Goal: Navigation & Orientation: Understand site structure

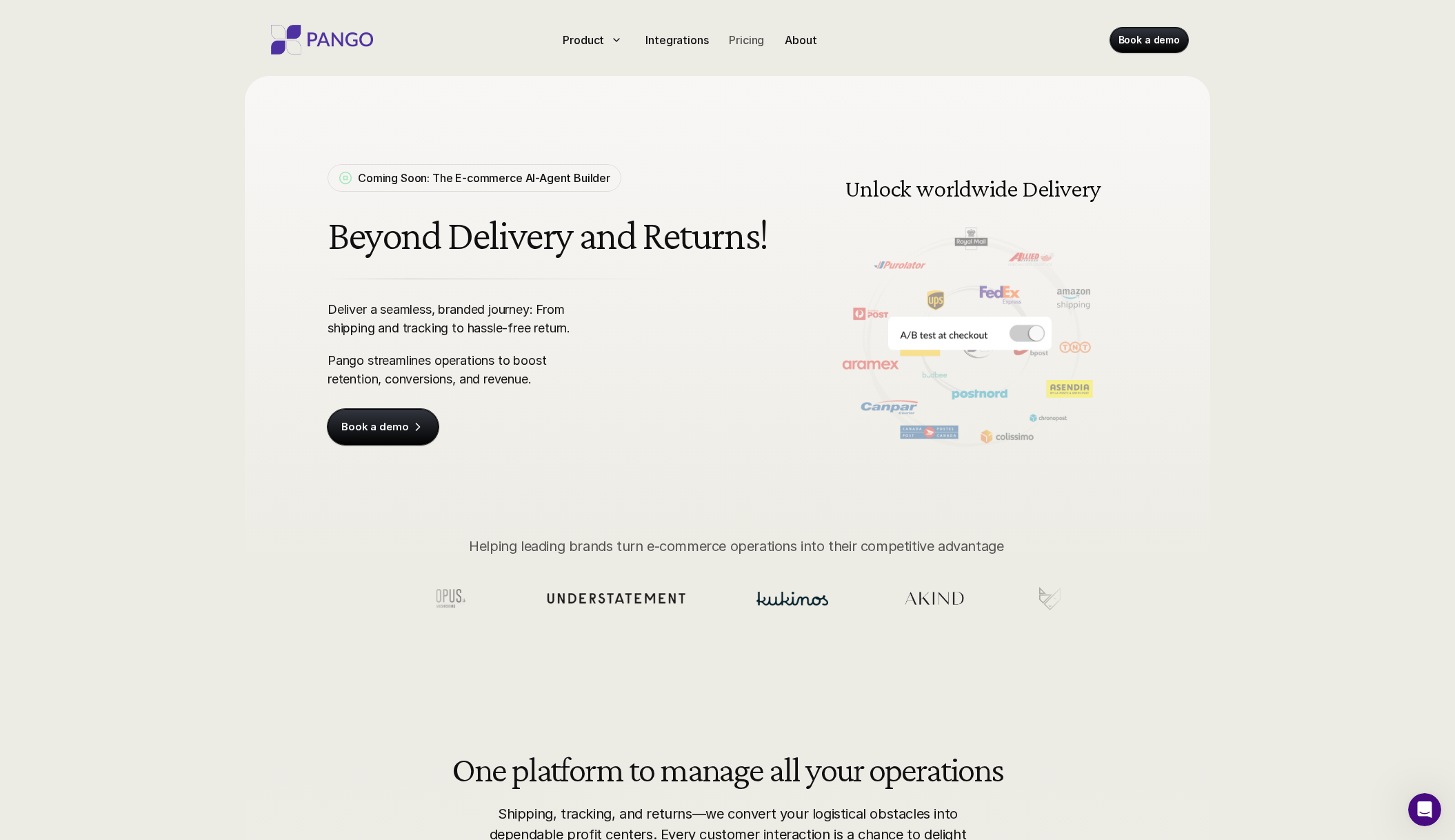
click at [744, 42] on p "Pricing" at bounding box center [746, 40] width 35 height 17
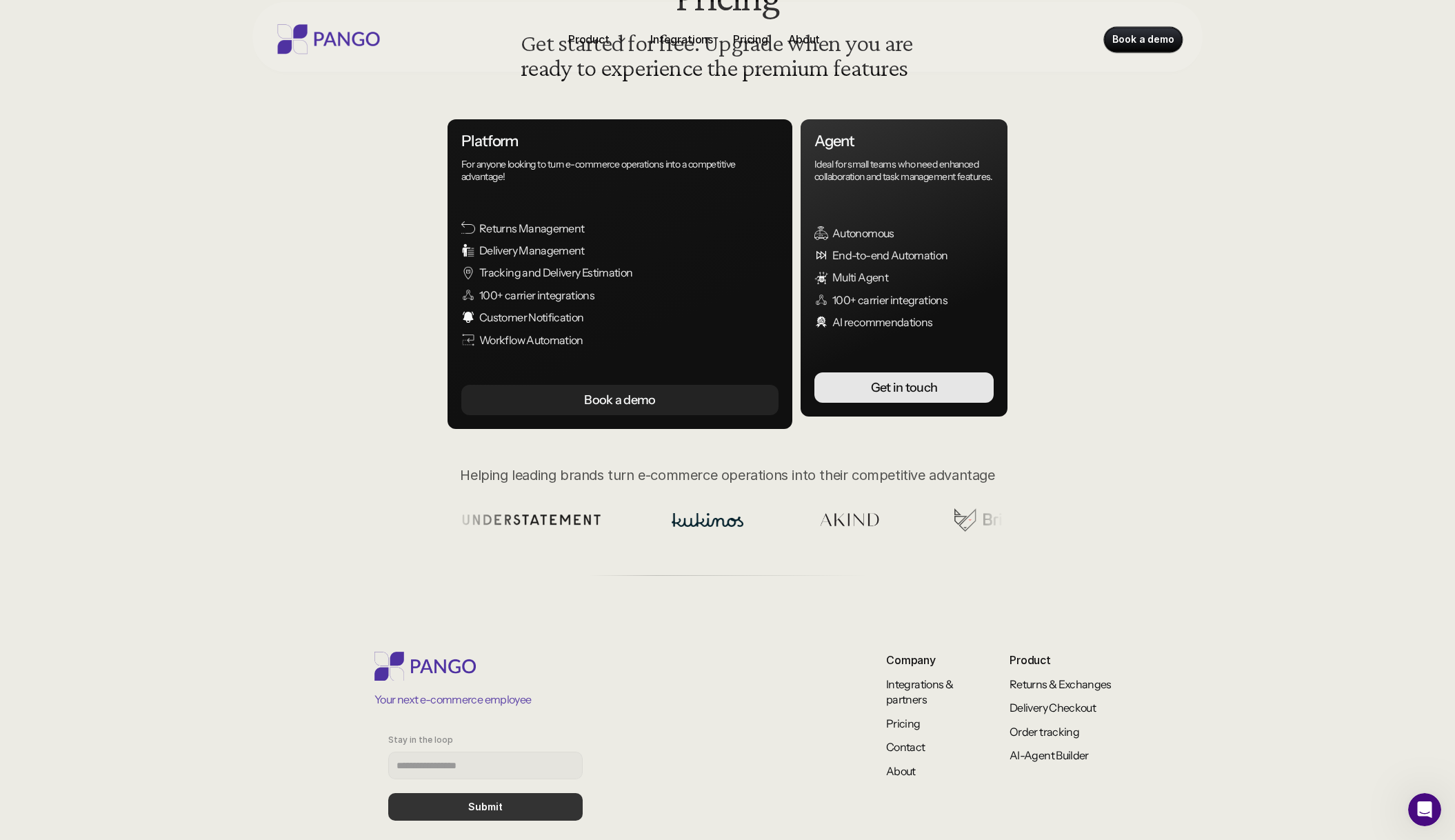
scroll to position [268, 0]
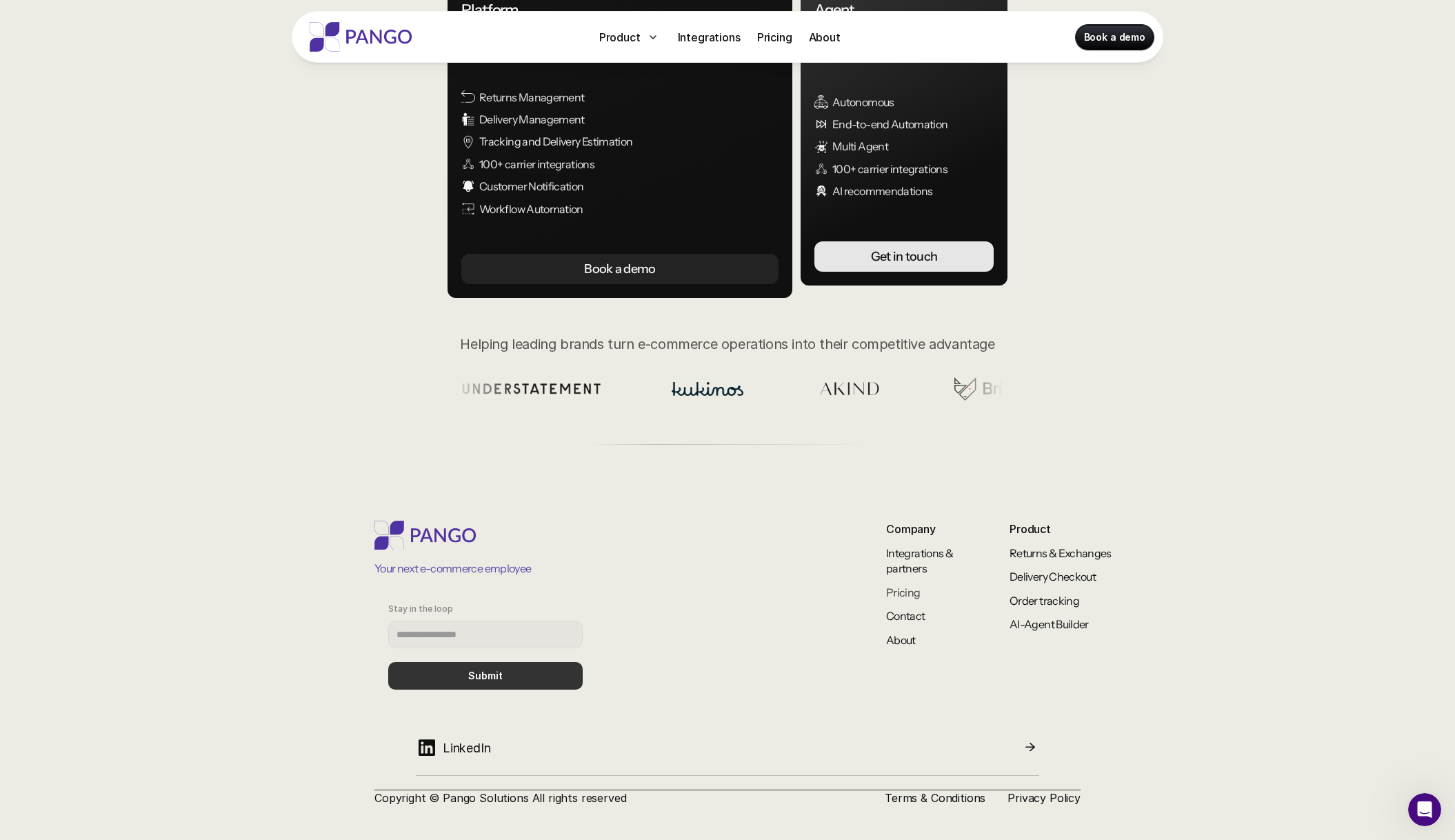
click at [901, 586] on link "Pricing" at bounding box center [904, 592] width 35 height 14
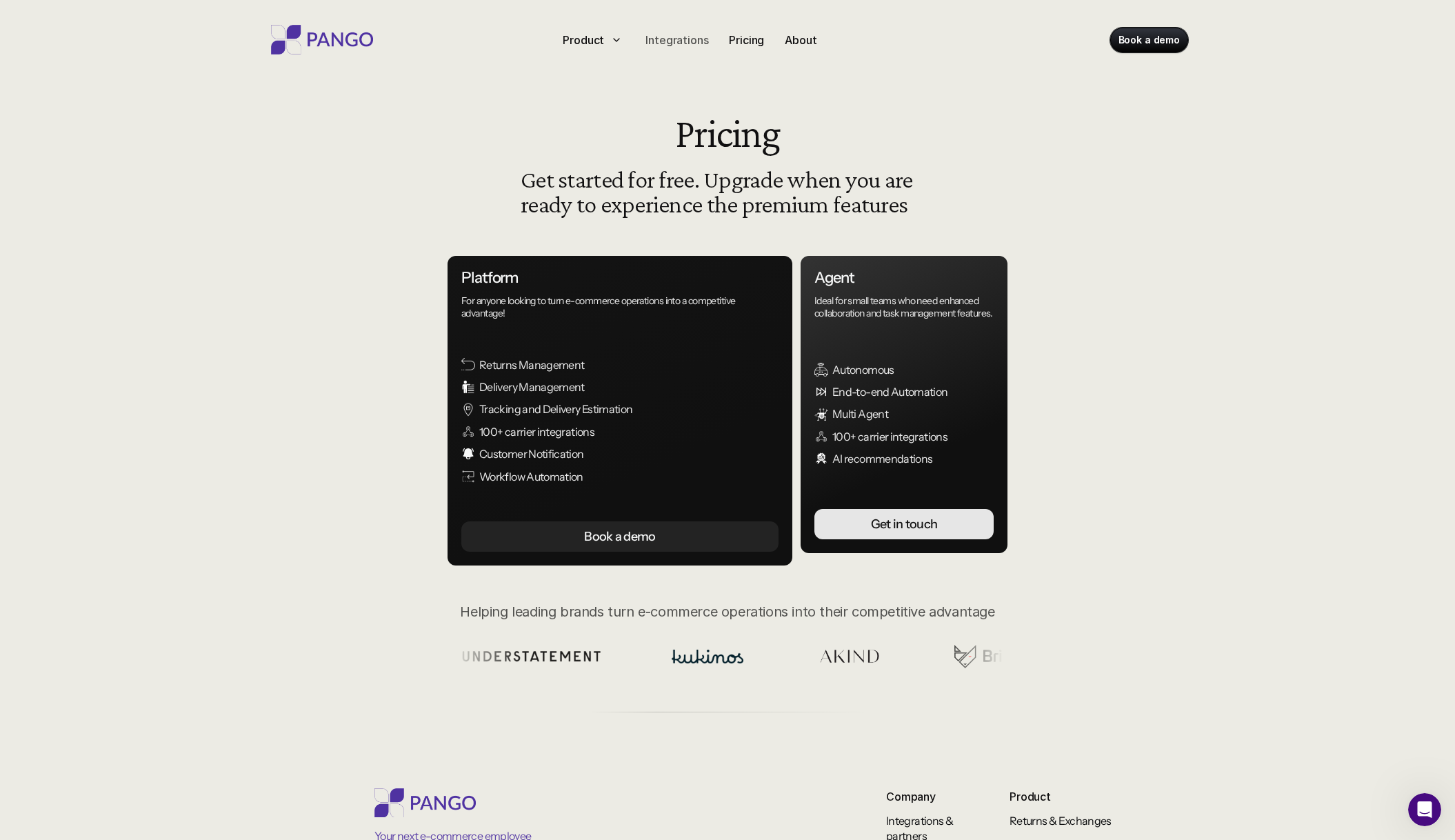
click at [667, 46] on p "Integrations" at bounding box center [677, 40] width 63 height 17
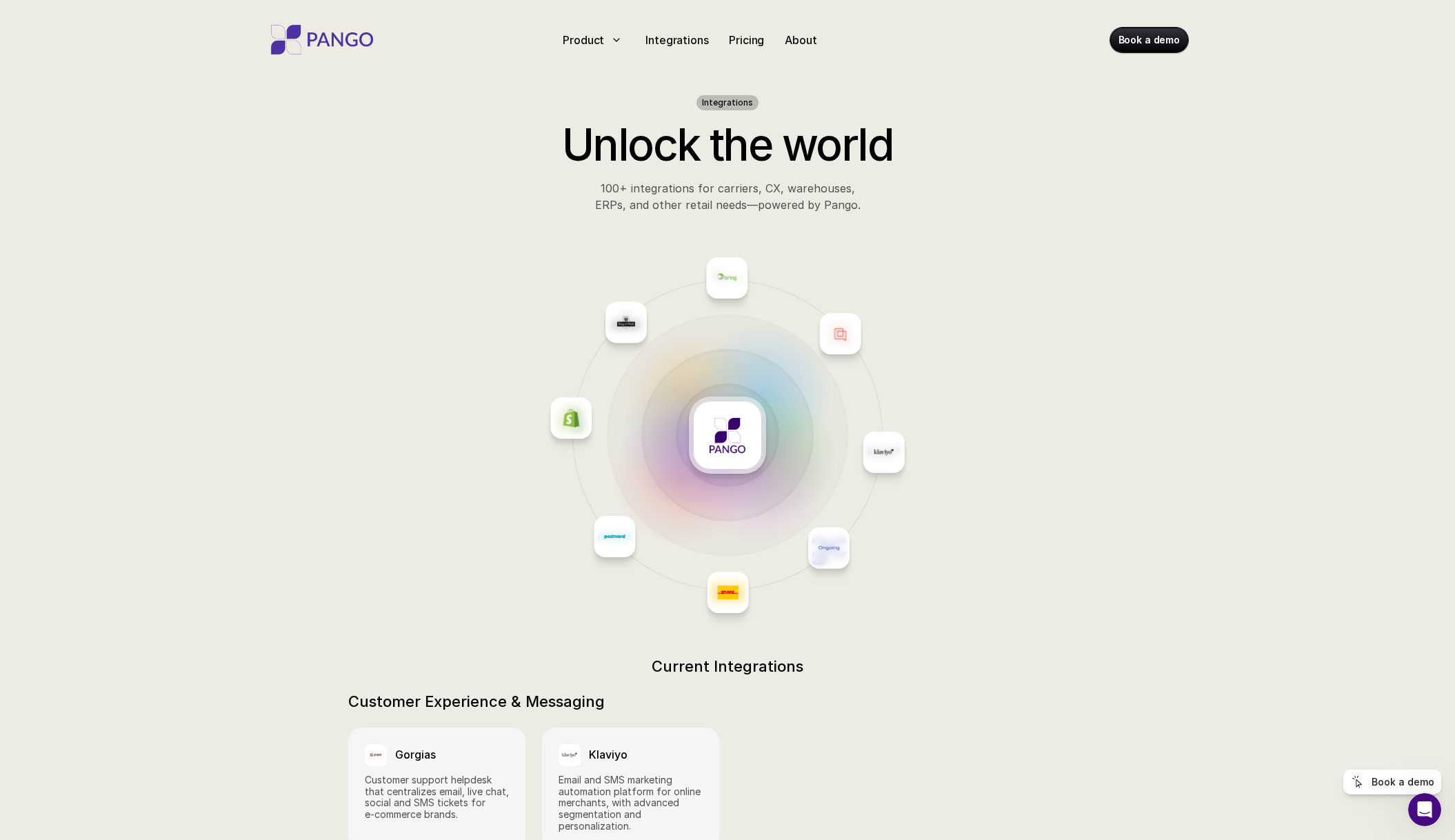
click at [593, 37] on p "Product" at bounding box center [584, 40] width 41 height 17
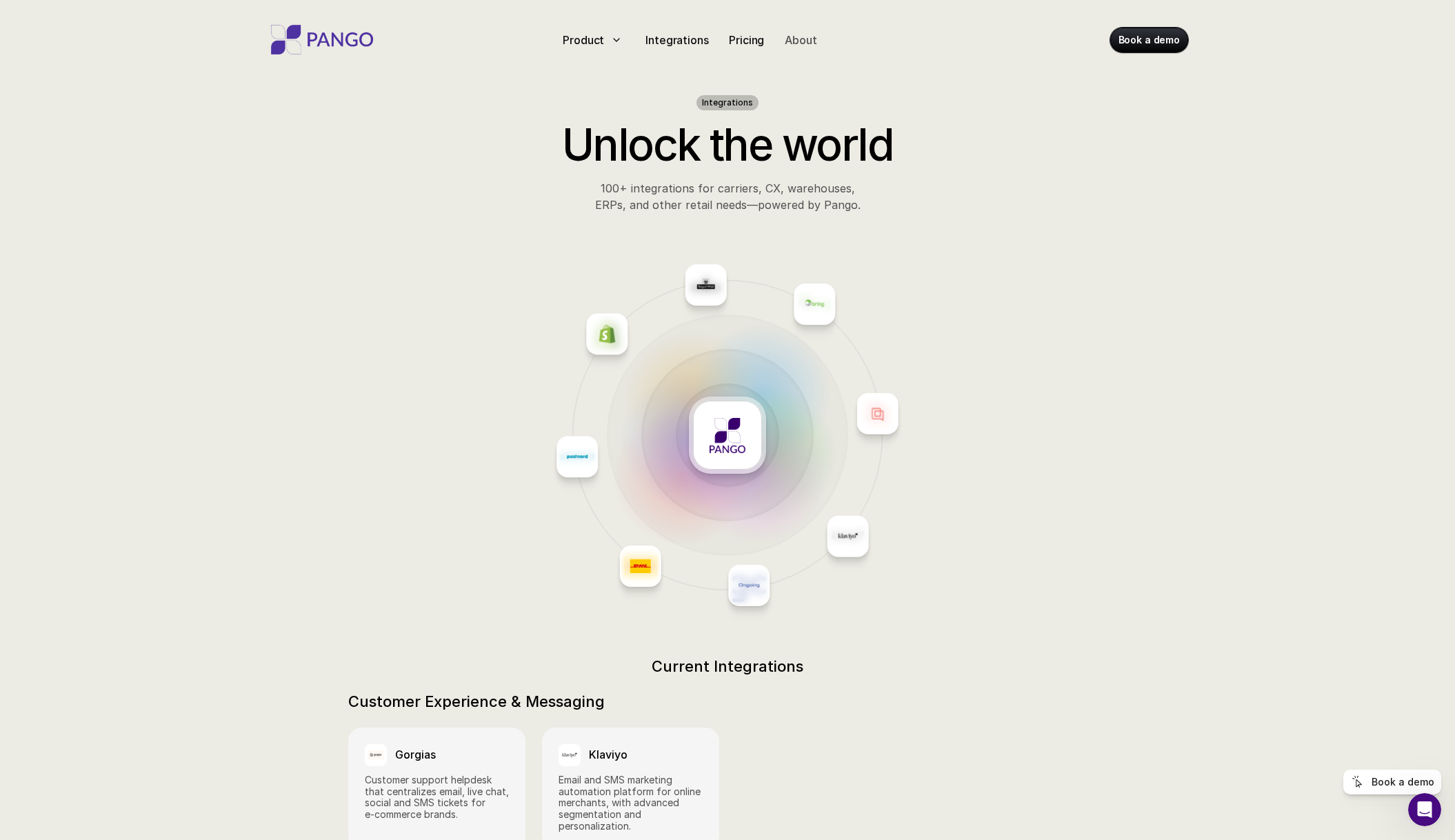
click at [803, 39] on p "About" at bounding box center [801, 40] width 32 height 17
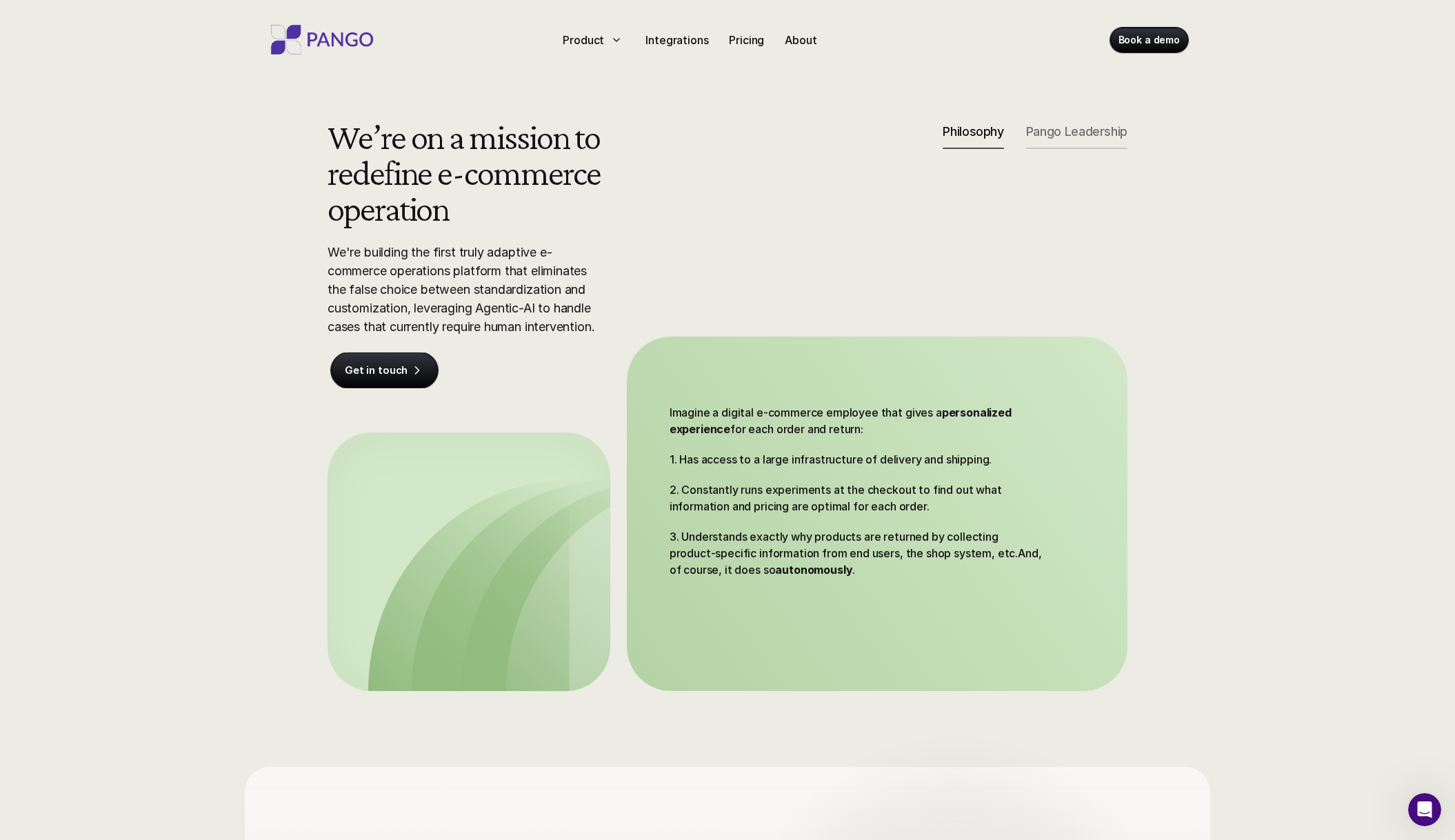
click at [1063, 136] on p "Pango Leadership" at bounding box center [1077, 132] width 102 height 15
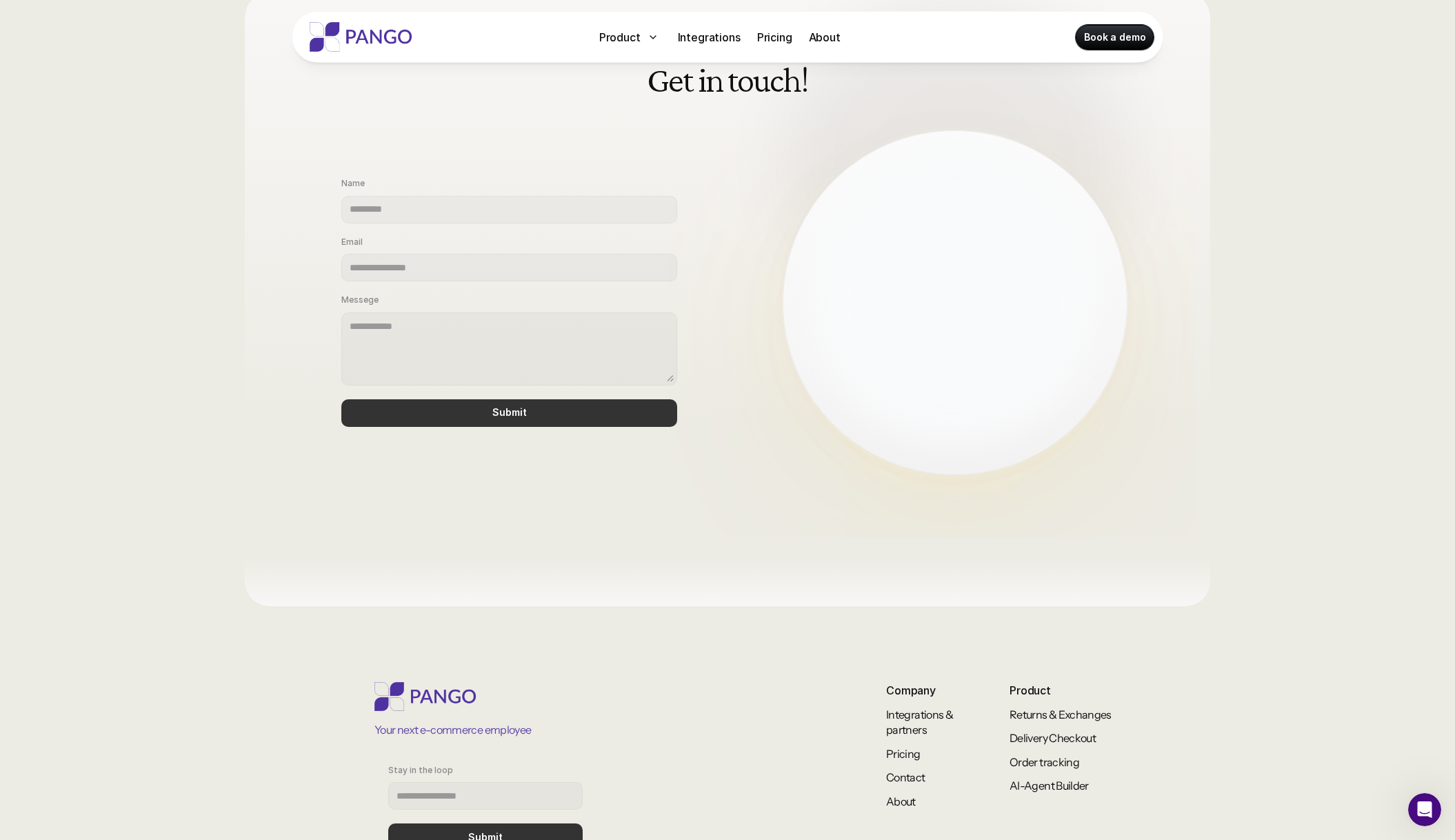
scroll to position [834, 0]
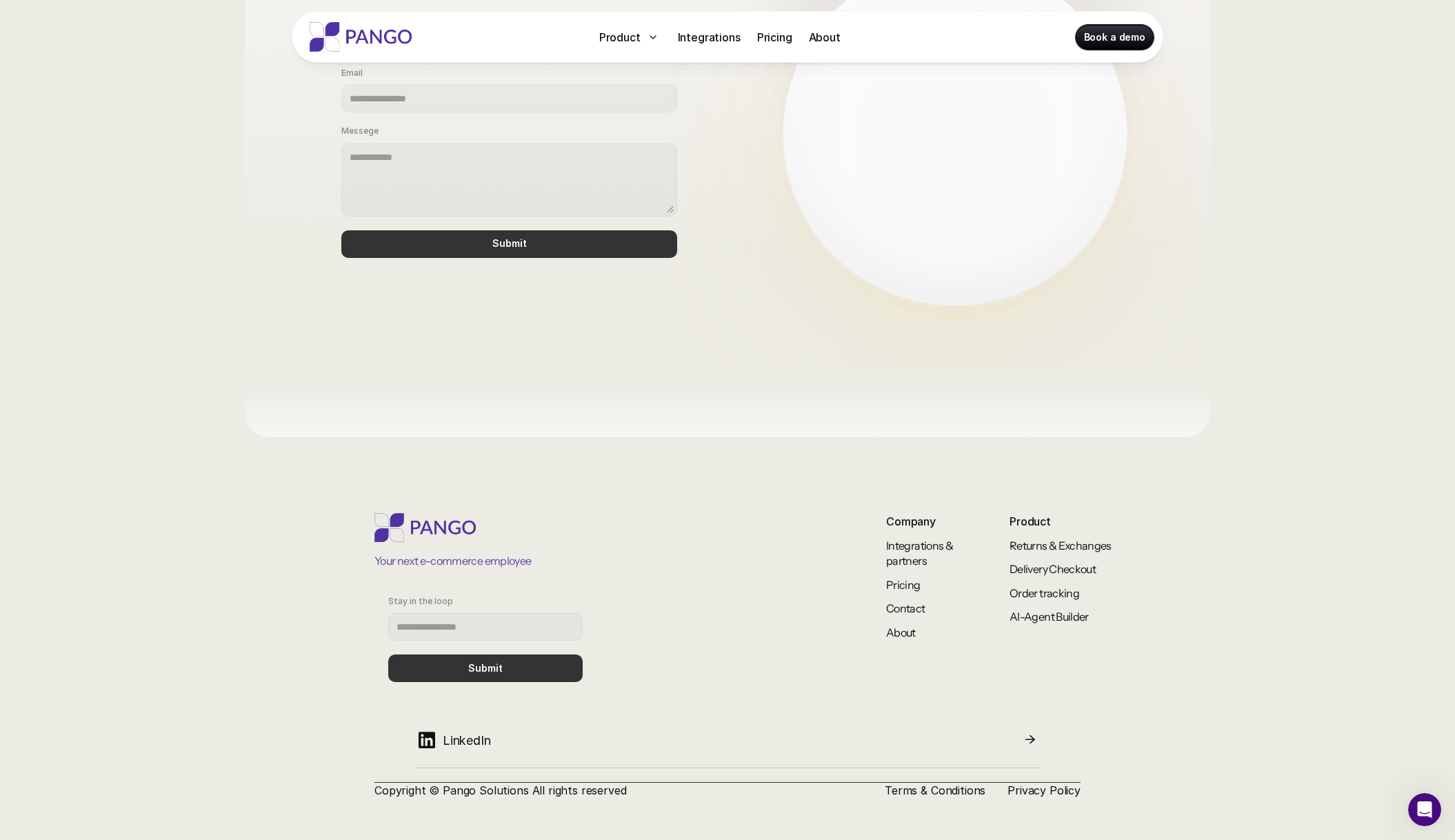
click at [423, 743] on icon at bounding box center [427, 740] width 22 height 23
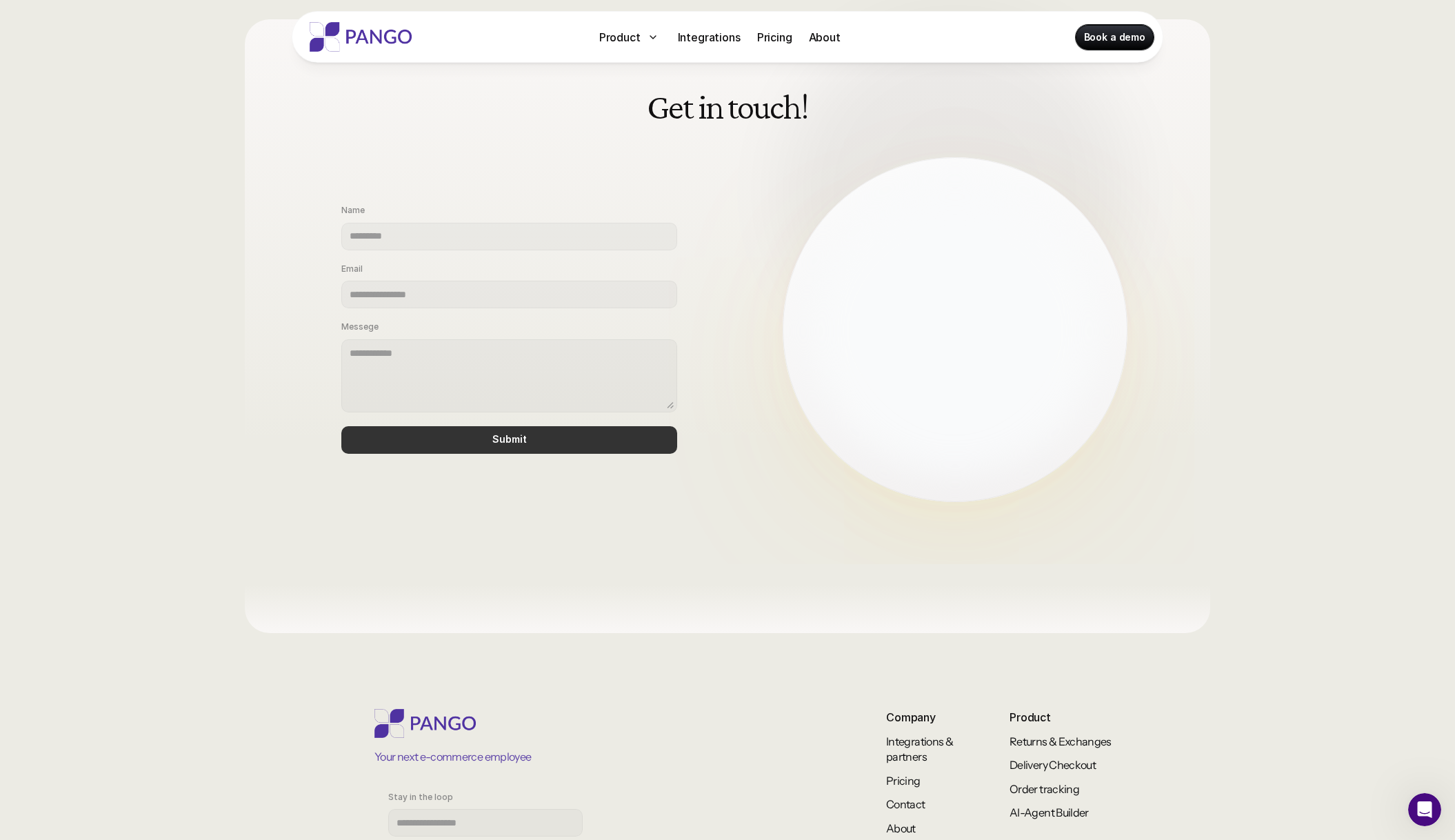
scroll to position [582, 0]
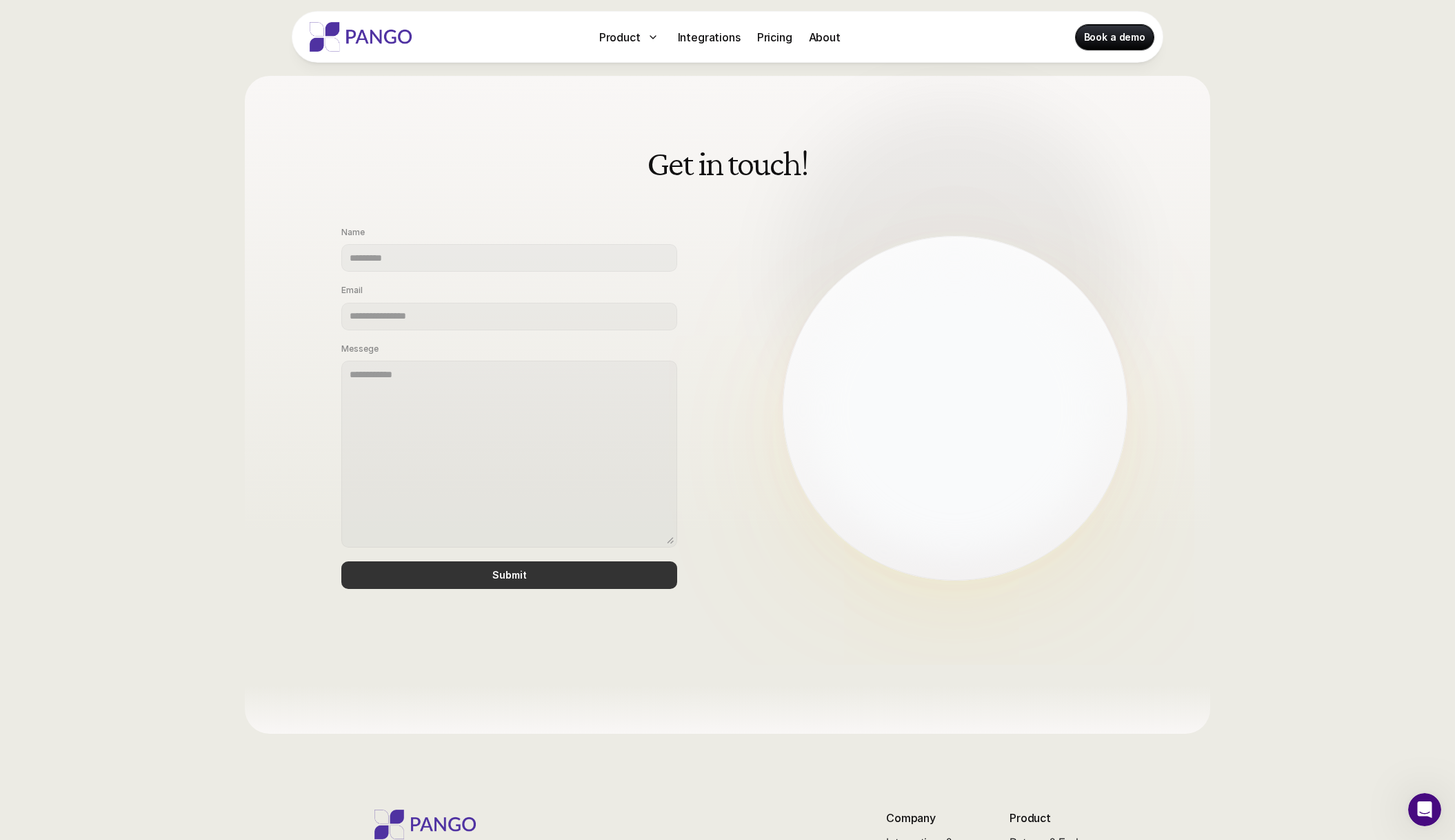
drag, startPoint x: 671, startPoint y: 459, endPoint x: 741, endPoint y: 573, distance: 133.8
click at [741, 573] on div "Name Email Messege Submit" at bounding box center [544, 408] width 433 height 389
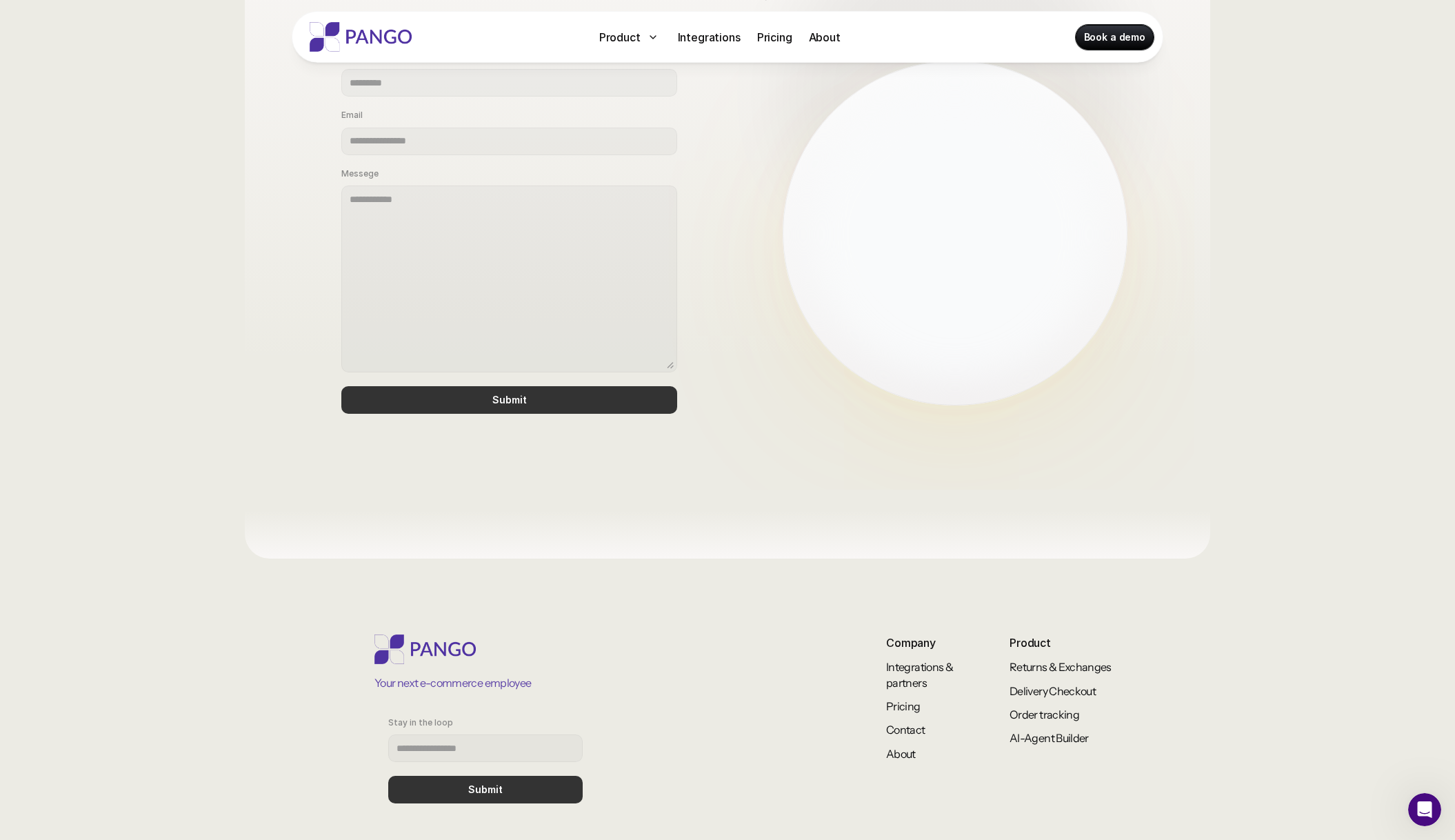
scroll to position [879, 0]
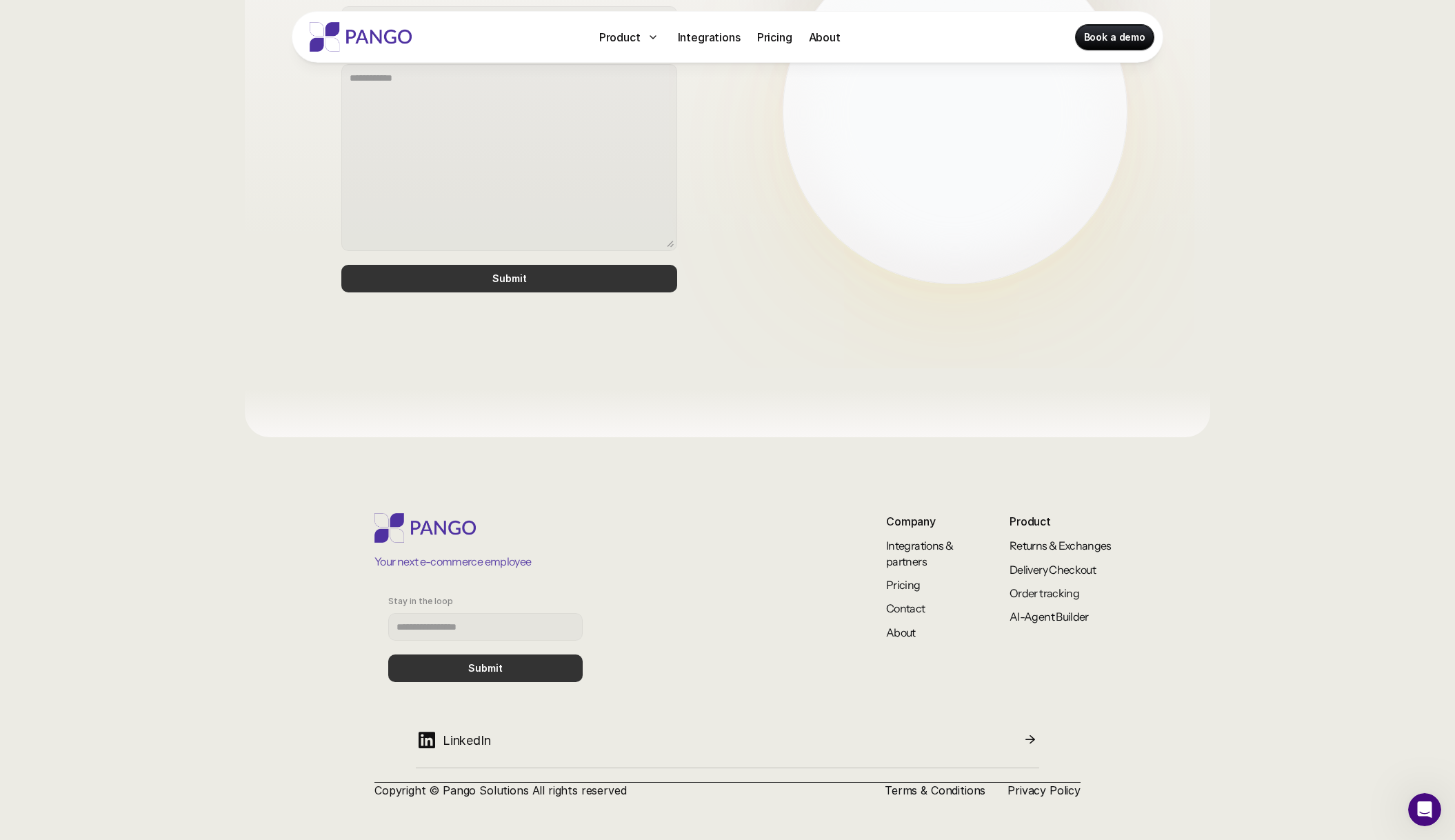
click at [692, 758] on link "LinkedIn" at bounding box center [728, 745] width 624 height 45
click at [1425, 799] on icon "Open Intercom Messenger" at bounding box center [1423, 808] width 23 height 23
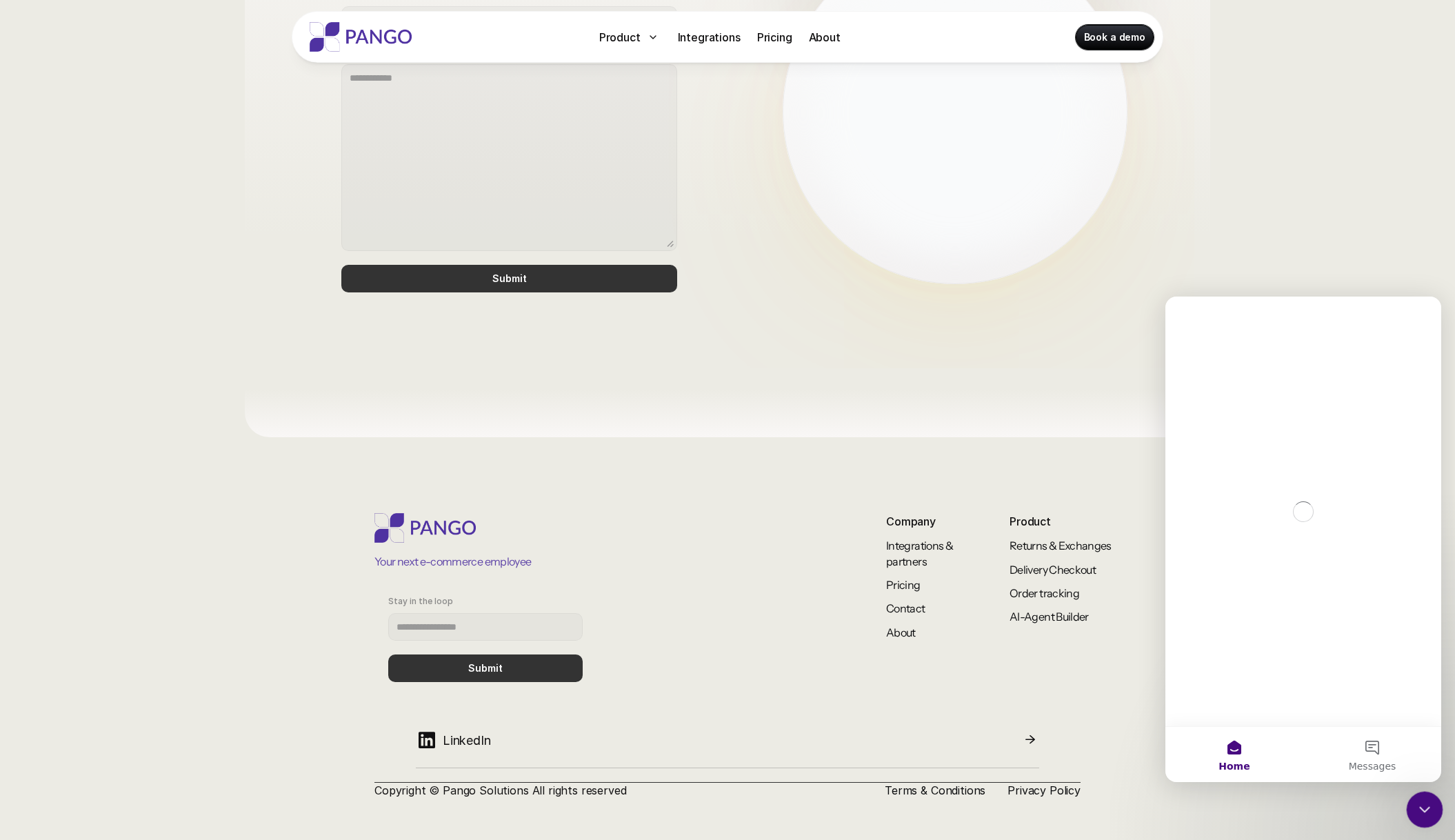
scroll to position [0, 0]
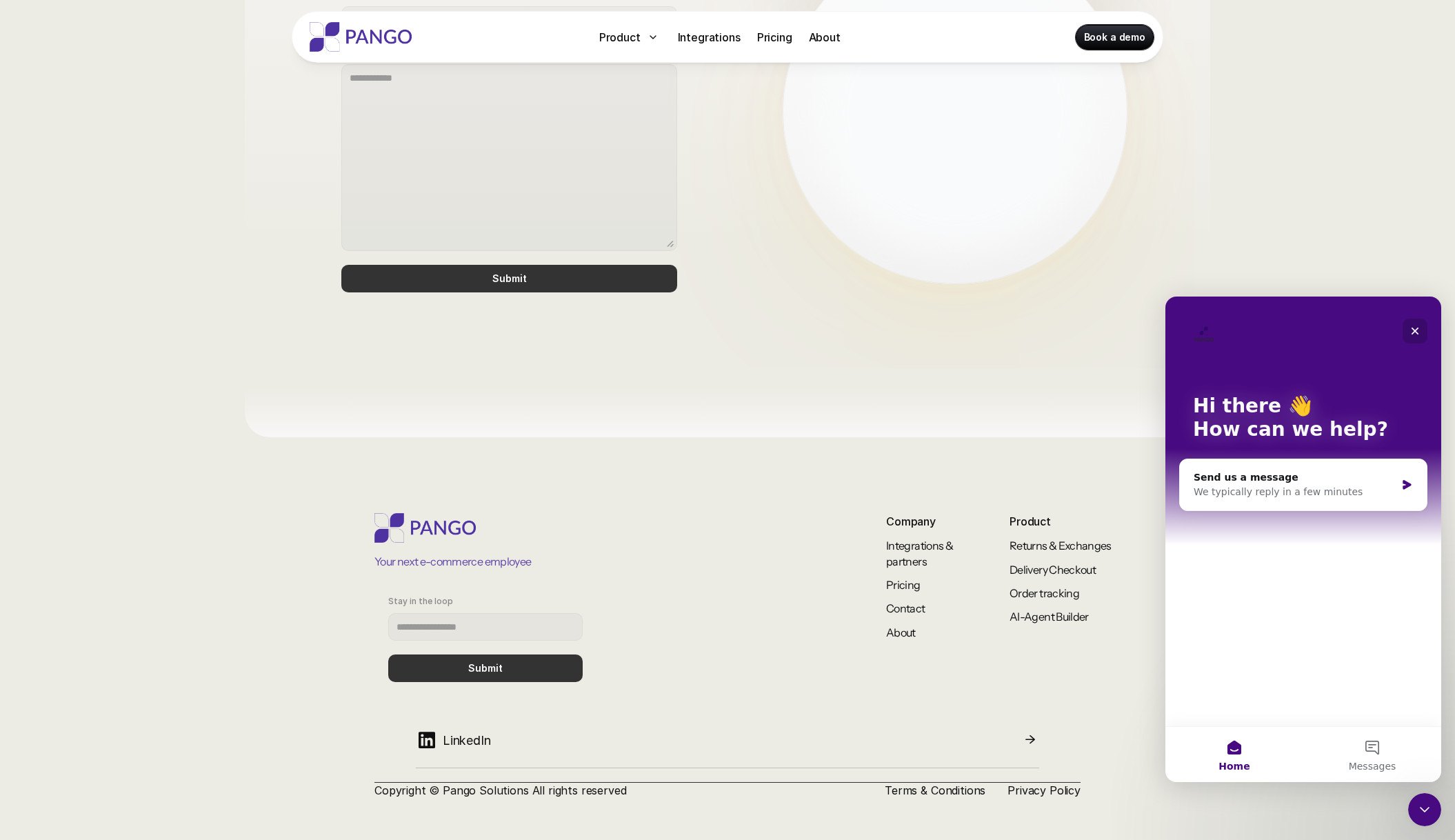
click at [1418, 326] on icon "Close" at bounding box center [1416, 331] width 11 height 11
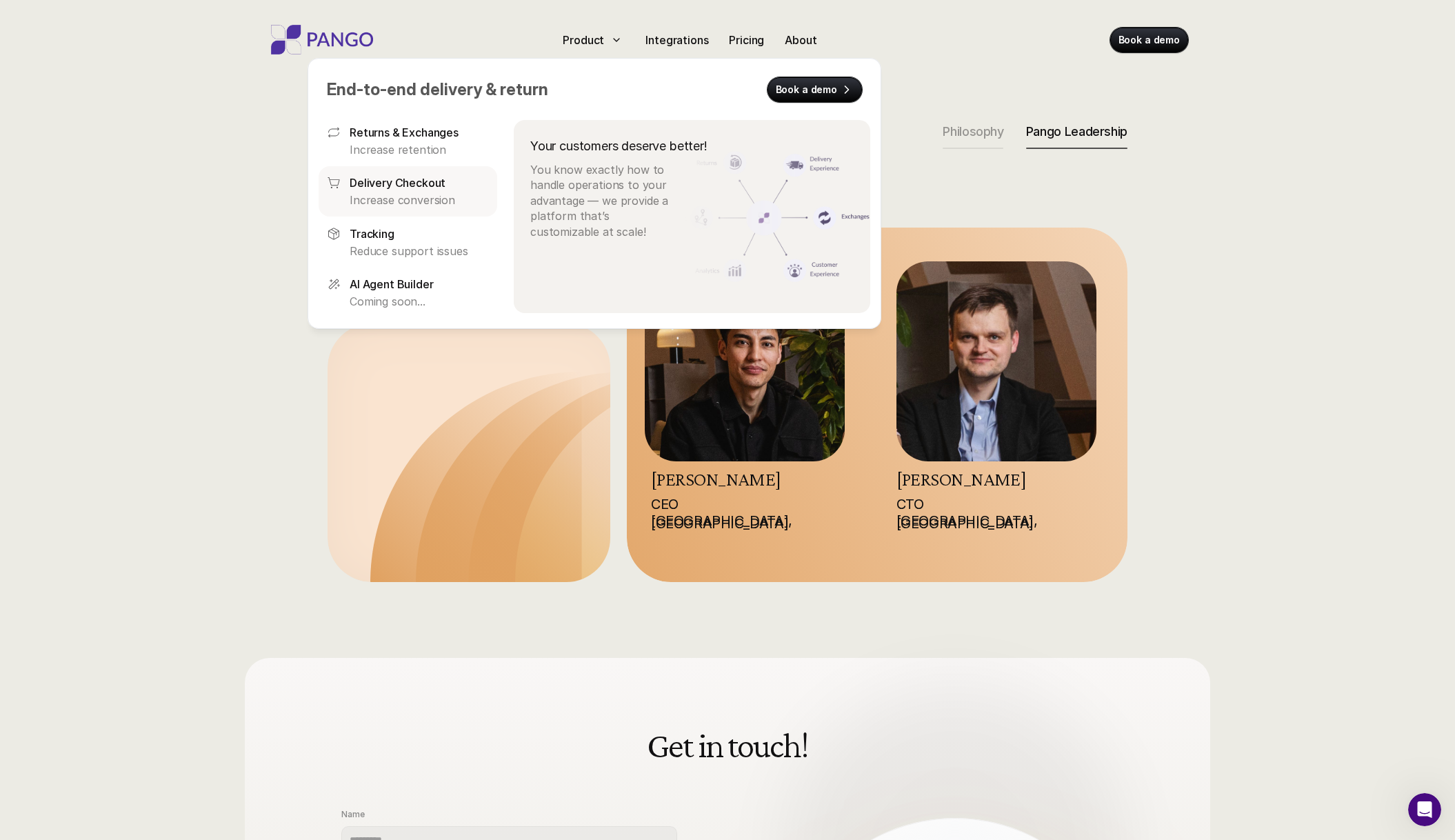
click at [395, 187] on p "Delivery Checkout" at bounding box center [398, 183] width 96 height 17
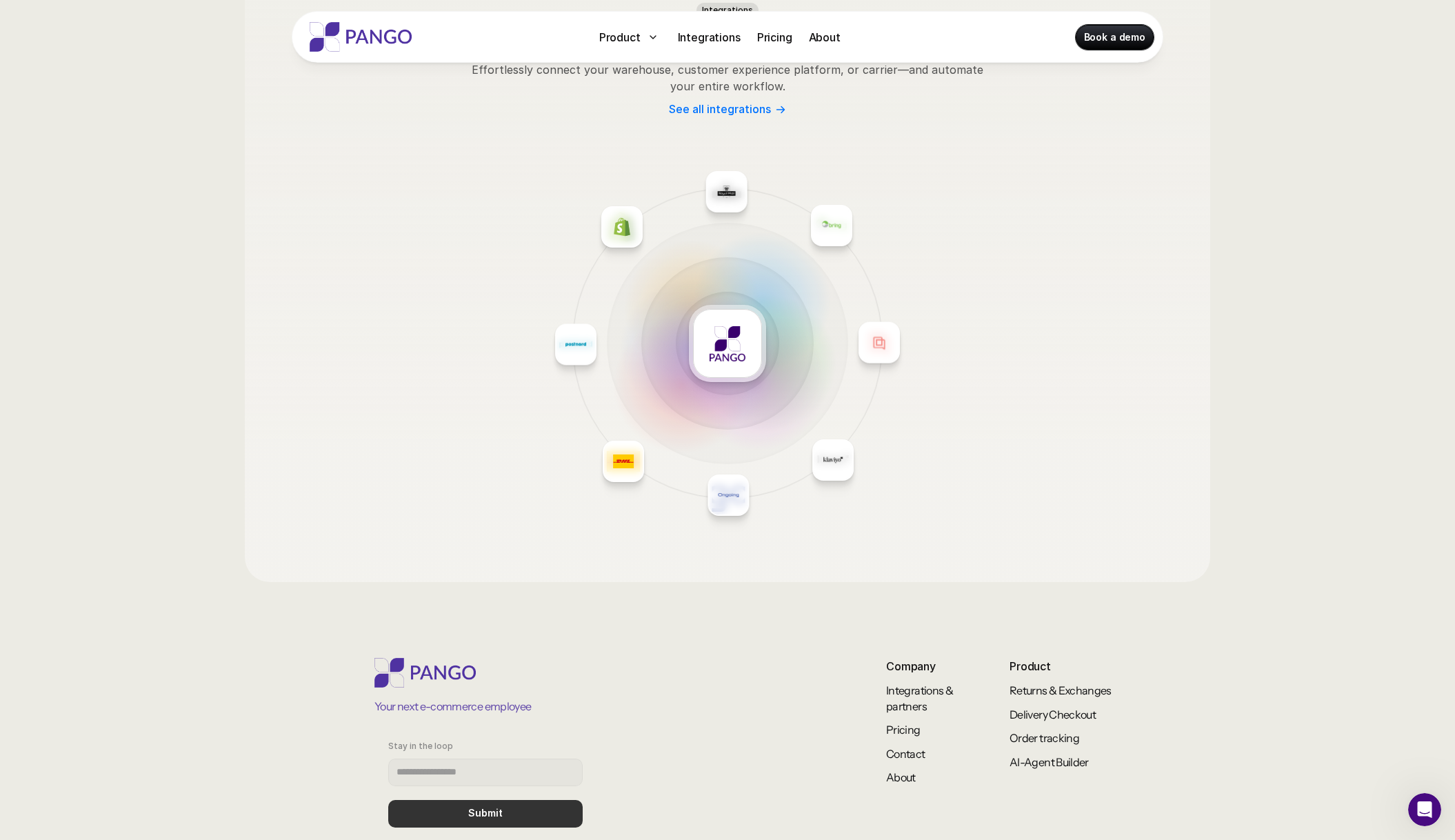
scroll to position [2094, 0]
